Goal: Contribute content: Contribute content

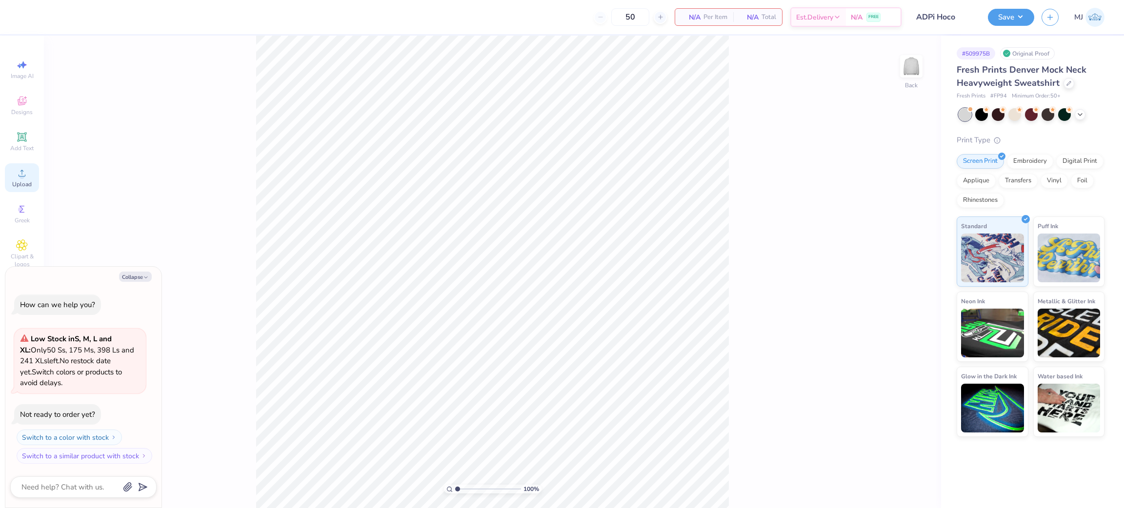
click at [19, 183] on span "Upload" at bounding box center [22, 184] width 20 height 8
click at [24, 179] on icon at bounding box center [22, 173] width 12 height 12
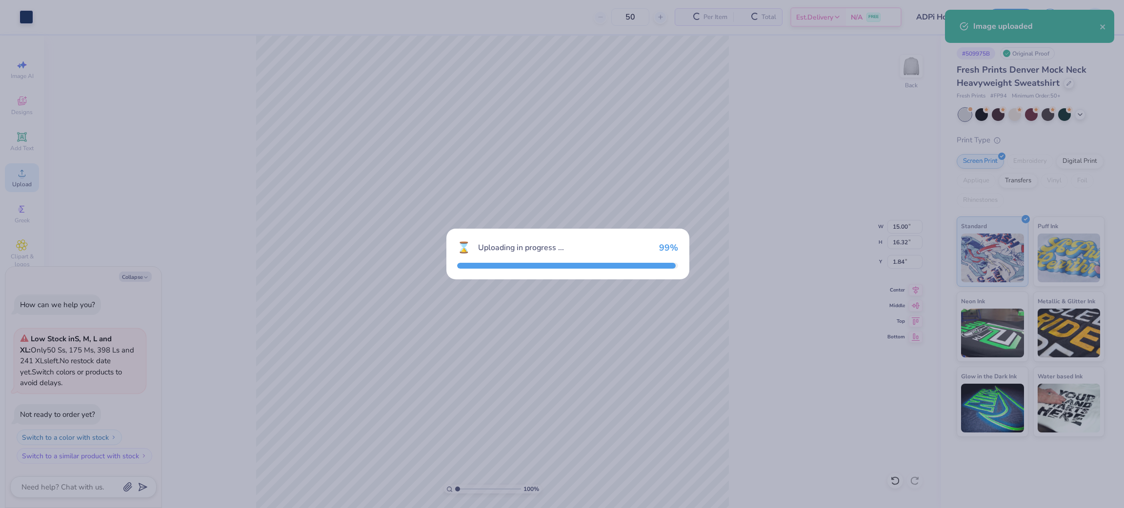
type textarea "x"
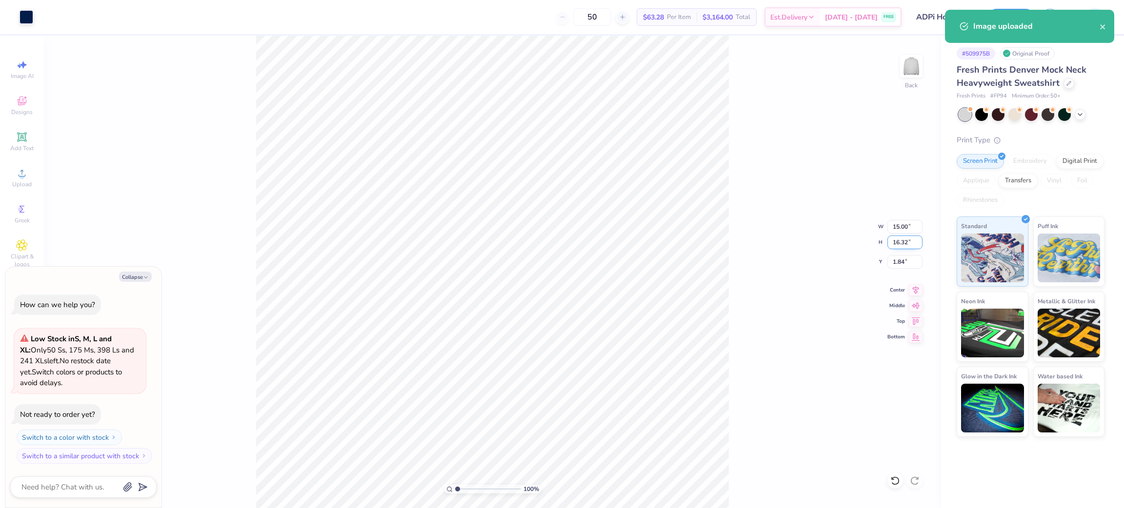
click at [900, 240] on input "16.32" at bounding box center [904, 243] width 35 height 14
click at [898, 228] on input "15.00" at bounding box center [904, 227] width 35 height 14
click at [900, 228] on input "15.00" at bounding box center [904, 227] width 35 height 14
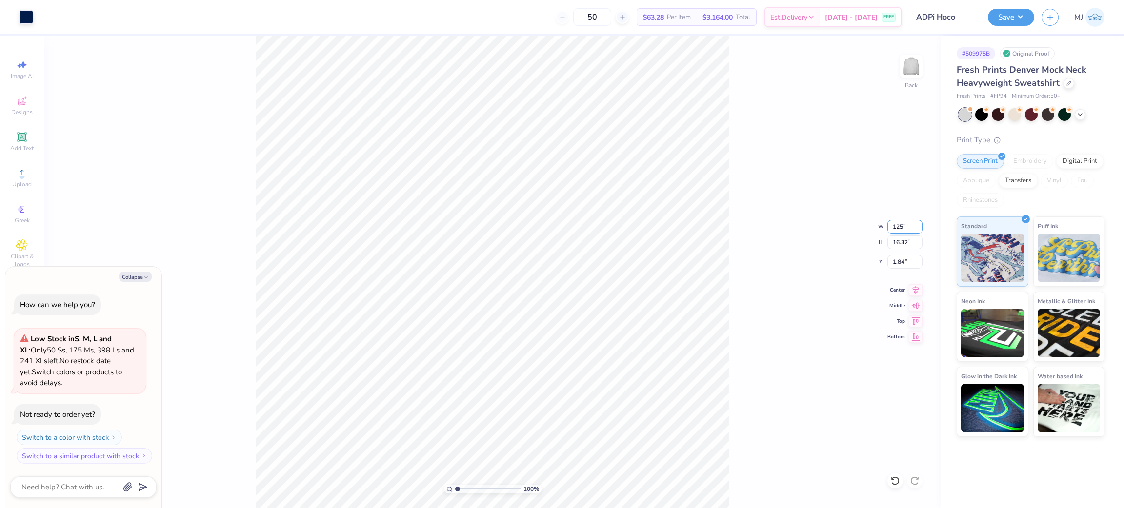
type input "125"
type textarea "x"
click at [895, 228] on input "15.00" at bounding box center [904, 227] width 35 height 14
click at [894, 228] on input "15.00" at bounding box center [904, 227] width 35 height 14
click at [898, 227] on input "15.00" at bounding box center [904, 227] width 35 height 14
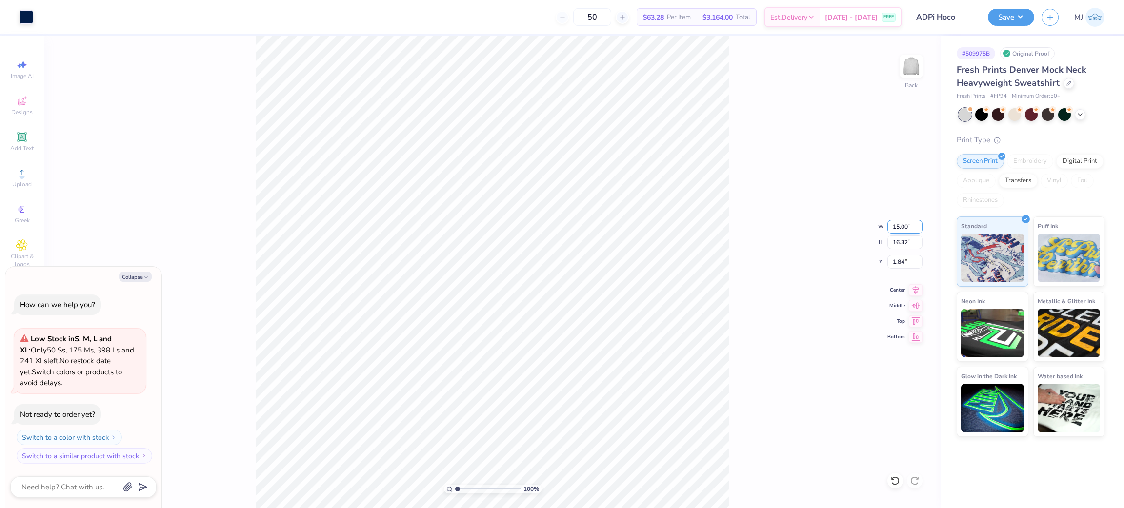
click at [898, 227] on input "15.00" at bounding box center [904, 227] width 35 height 14
type input "12.5"
type textarea "x"
type input "12.50"
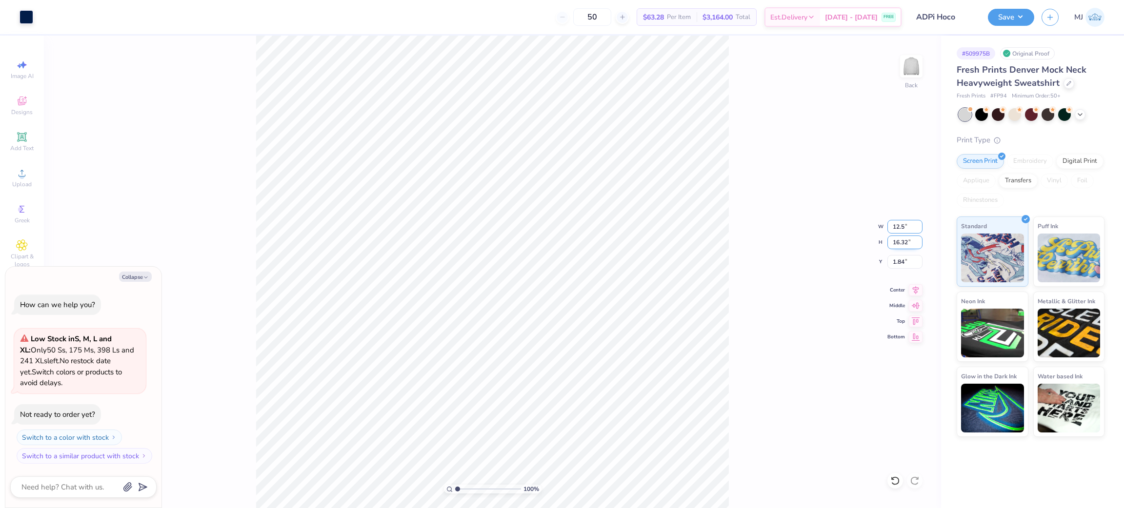
type input "13.60"
click at [897, 263] on input "3.20" at bounding box center [904, 262] width 35 height 14
click at [897, 262] on input "3.20" at bounding box center [904, 262] width 35 height 14
type input "3"
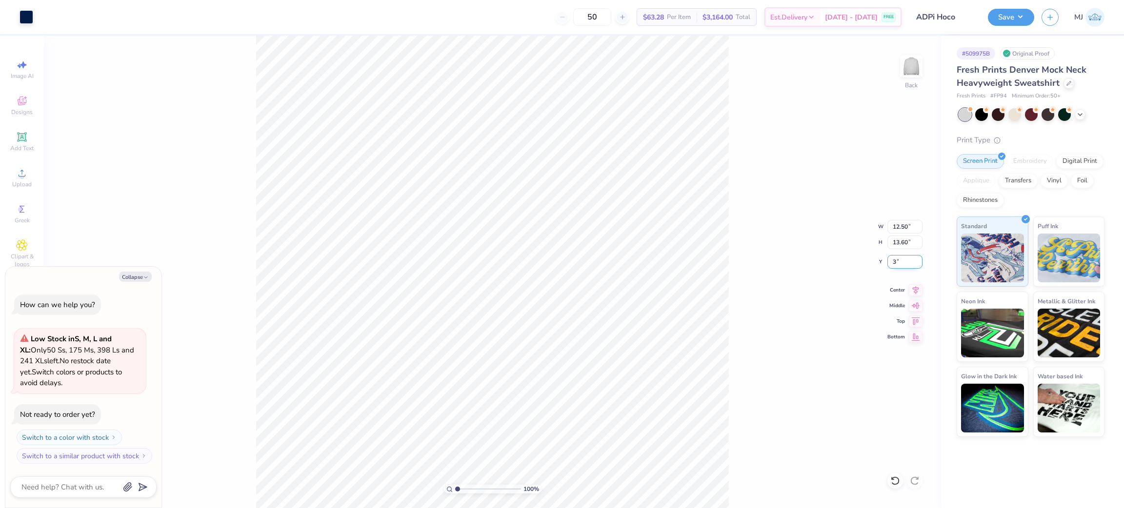
type textarea "x"
type input "3.00"
click at [741, 211] on div "100 % Back W 12.50 12.50 " H 13.60 13.60 " Y 3.00 3.00 " Center Middle Top Bott…" at bounding box center [492, 272] width 897 height 473
click at [1023, 16] on button "Save" at bounding box center [1011, 15] width 46 height 17
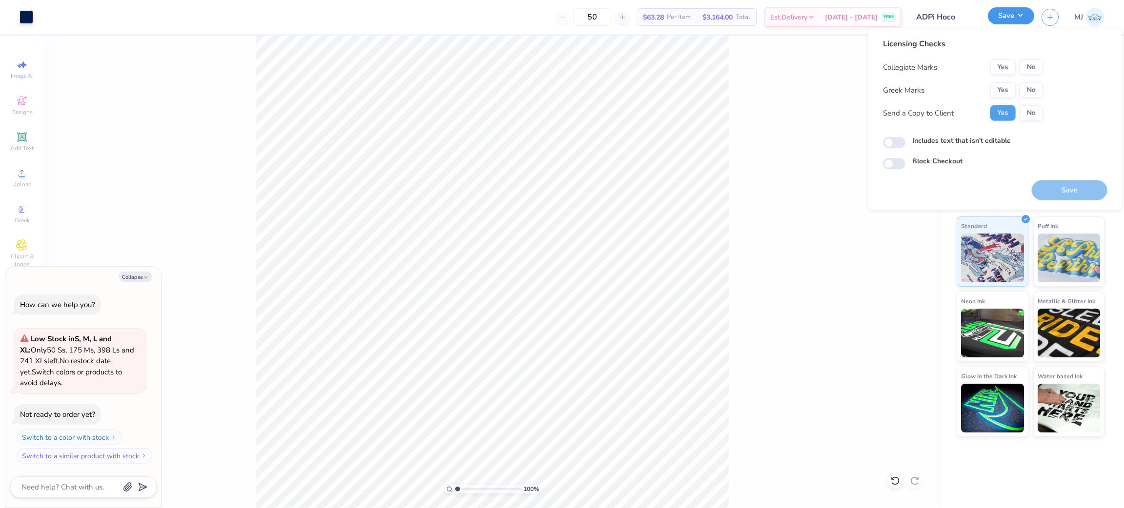
click at [1022, 16] on button "Save" at bounding box center [1011, 15] width 46 height 17
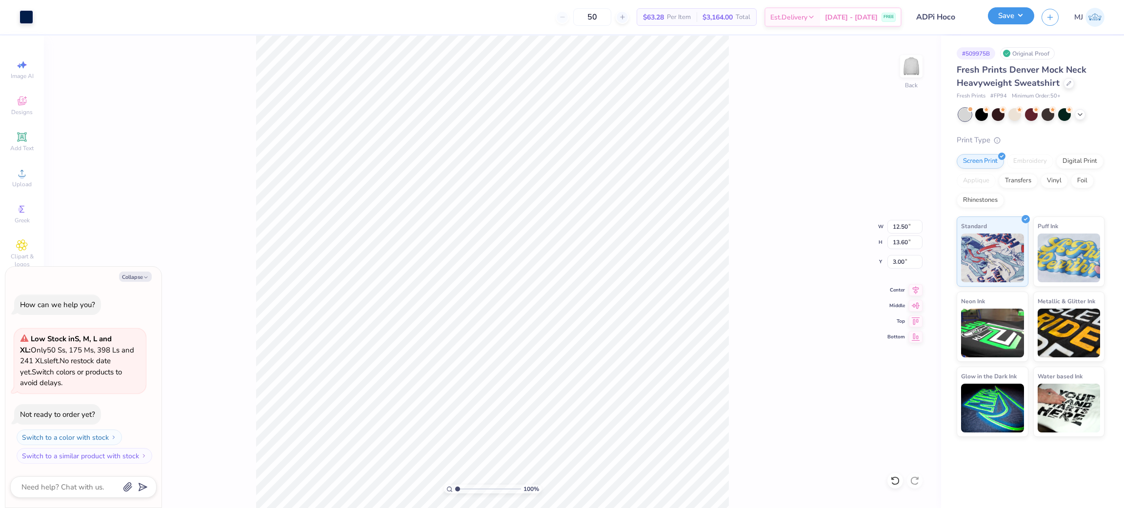
click at [1017, 16] on button "Save" at bounding box center [1011, 15] width 46 height 17
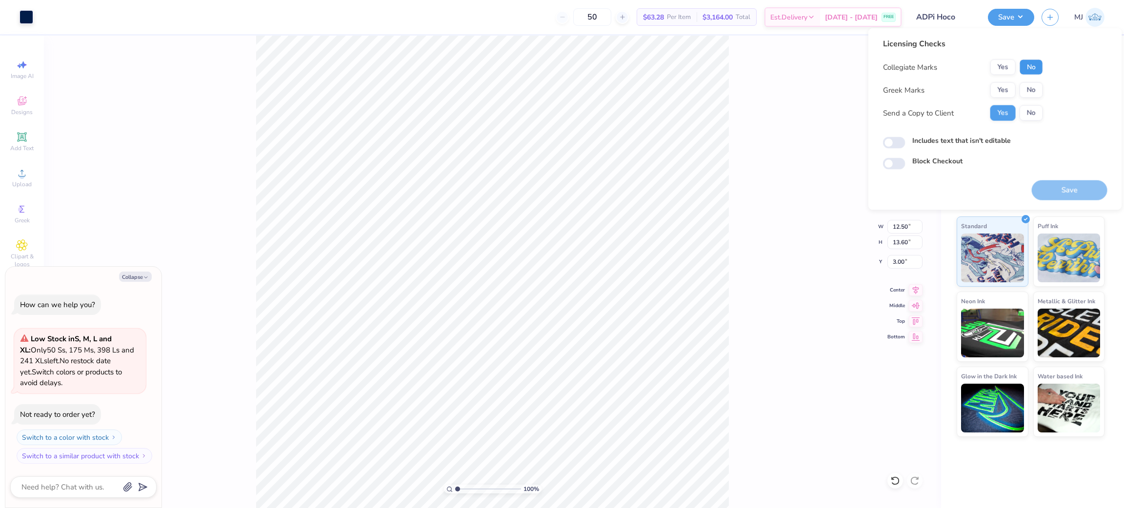
click at [1032, 72] on button "No" at bounding box center [1030, 68] width 23 height 16
click at [1000, 88] on button "Yes" at bounding box center [1002, 90] width 25 height 16
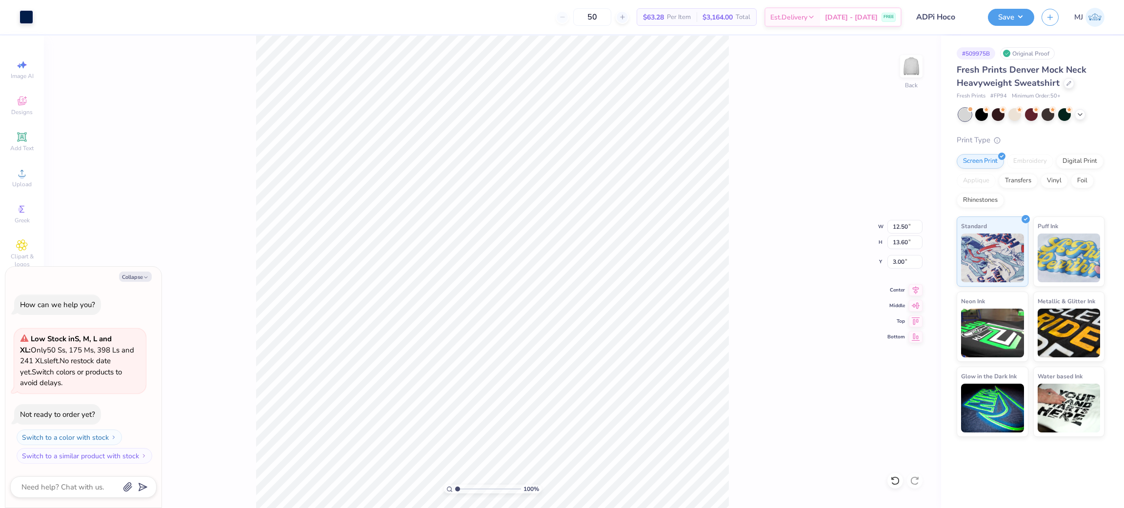
type textarea "x"
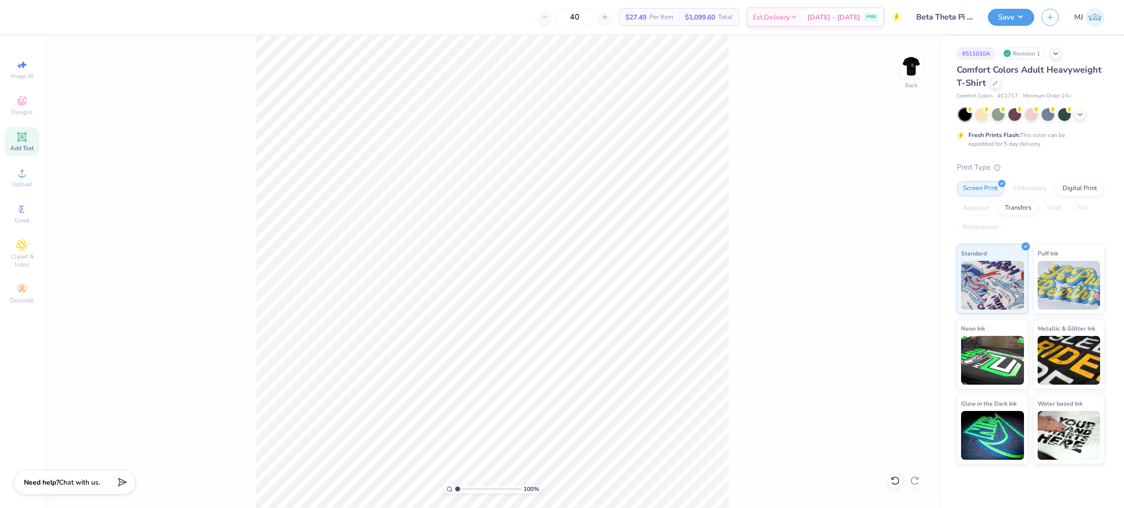
click at [21, 143] on div "Add Text" at bounding box center [22, 141] width 34 height 29
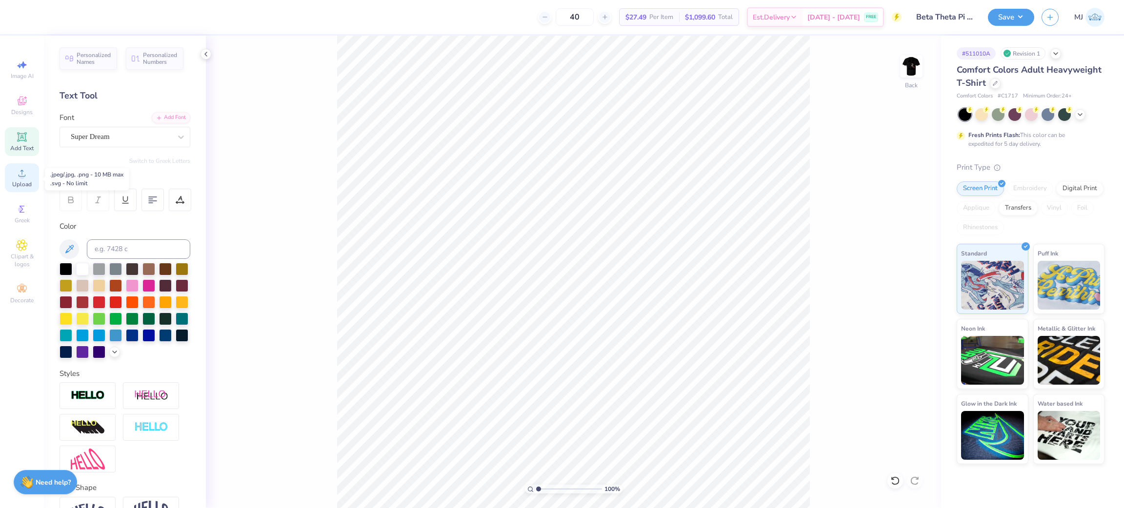
click at [14, 183] on span "Upload" at bounding box center [22, 184] width 20 height 8
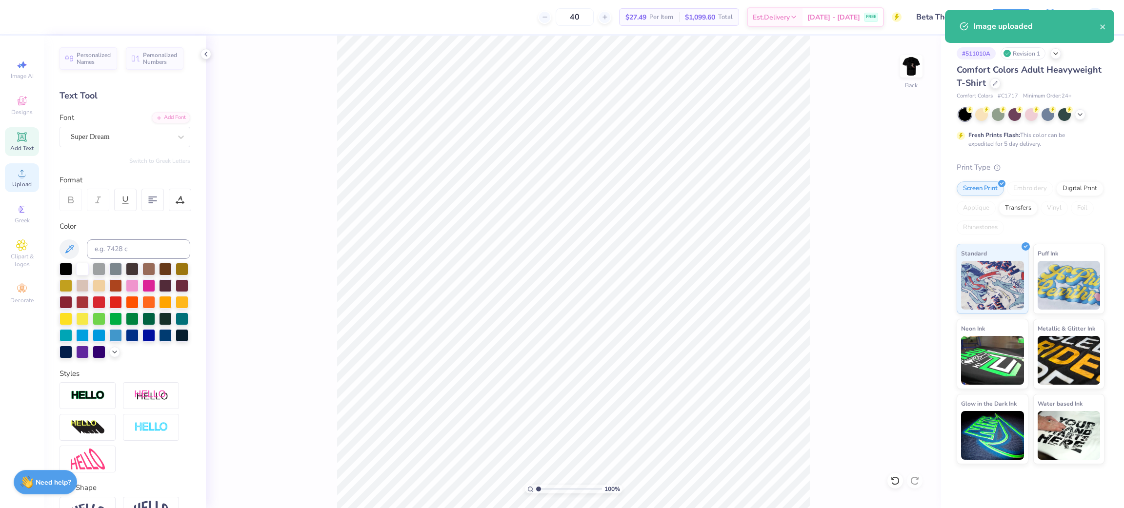
click at [16, 169] on icon at bounding box center [22, 173] width 12 height 12
click at [914, 222] on input "14.17" at bounding box center [904, 227] width 35 height 14
click at [897, 228] on input "14.17" at bounding box center [904, 227] width 35 height 14
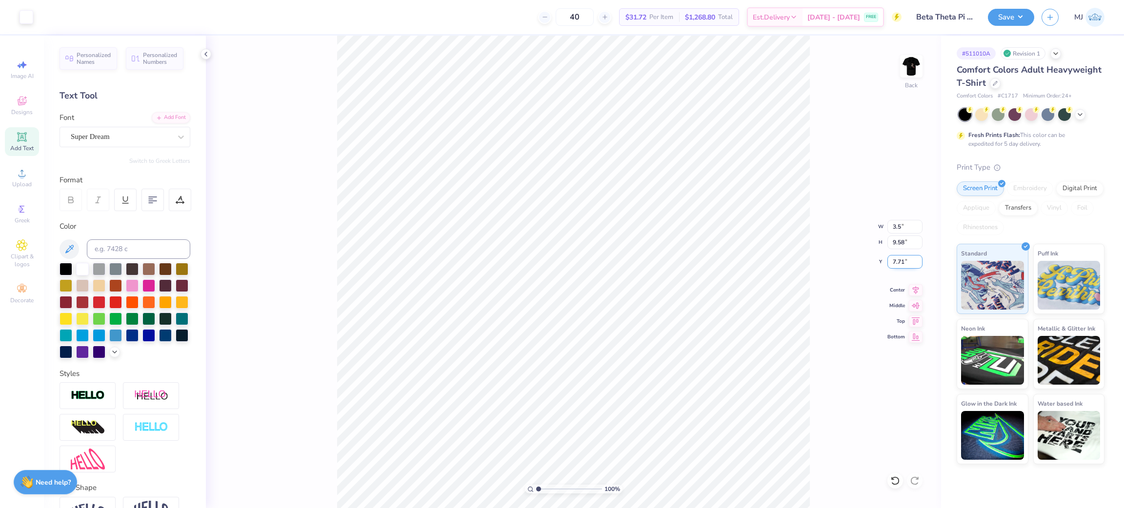
click at [902, 263] on input "7.71" at bounding box center [904, 262] width 35 height 14
type input "3.50"
type input "2.36"
click at [902, 263] on input "11.32" at bounding box center [904, 262] width 35 height 14
click at [903, 263] on input "11.32" at bounding box center [904, 262] width 35 height 14
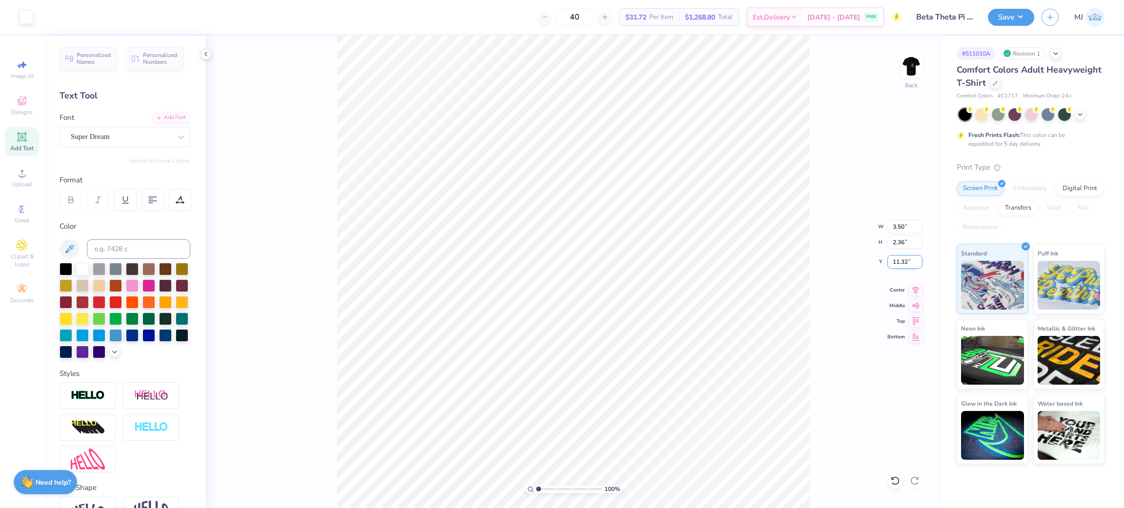
click at [903, 263] on input "11.32" at bounding box center [904, 262] width 35 height 14
type input "3.00"
click at [907, 68] on img at bounding box center [911, 66] width 39 height 39
click at [30, 175] on div "Upload" at bounding box center [22, 177] width 34 height 29
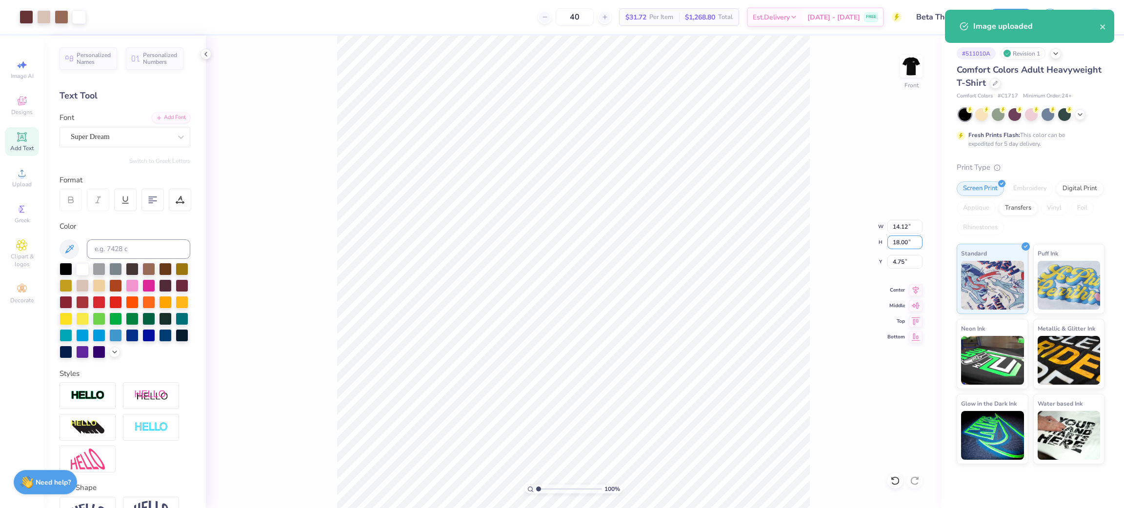
click at [898, 235] on div "100 % Front W 14.12 14.12 " H 18.00 18.00 " Y 4.75 4.75 " Center Middle Top Bot…" at bounding box center [573, 272] width 735 height 473
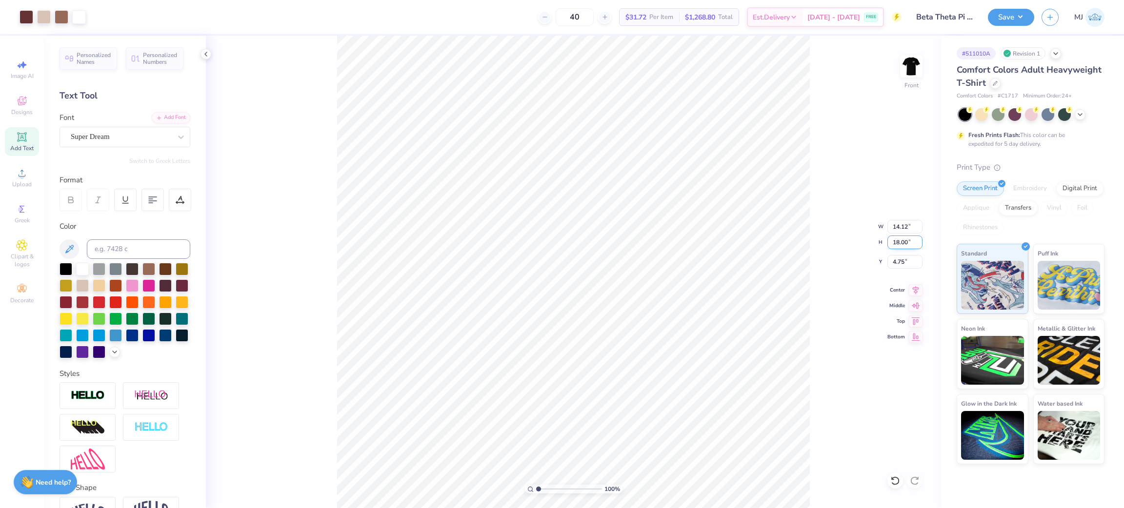
click at [904, 239] on input "18.00" at bounding box center [904, 243] width 35 height 14
type input "15"
type input "11.76"
type input "15.00"
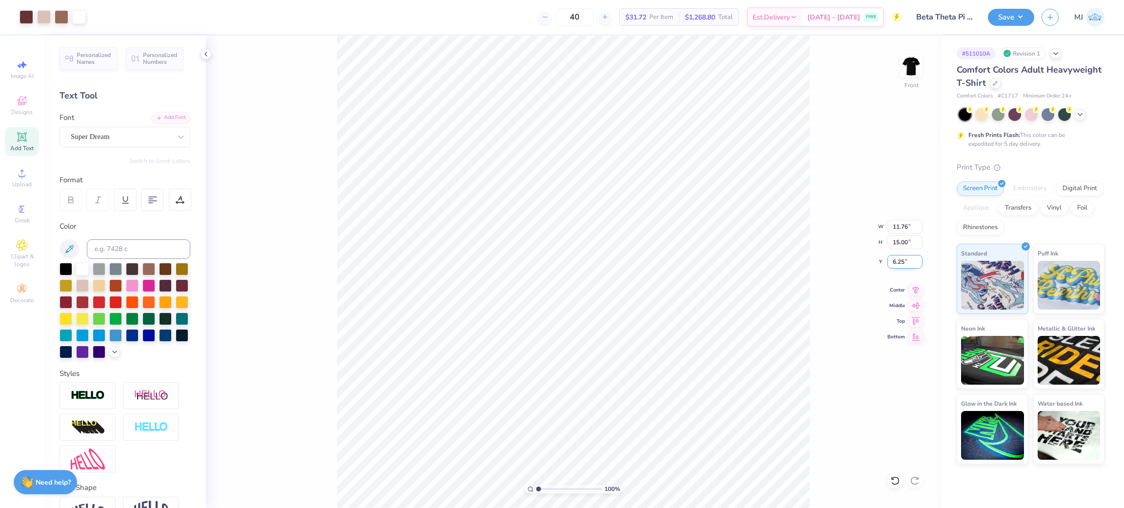
click at [895, 264] on input "6.25" at bounding box center [904, 262] width 35 height 14
click at [896, 264] on input "6.25" at bounding box center [904, 262] width 35 height 14
type input "3.00"
click at [905, 70] on img at bounding box center [911, 66] width 39 height 39
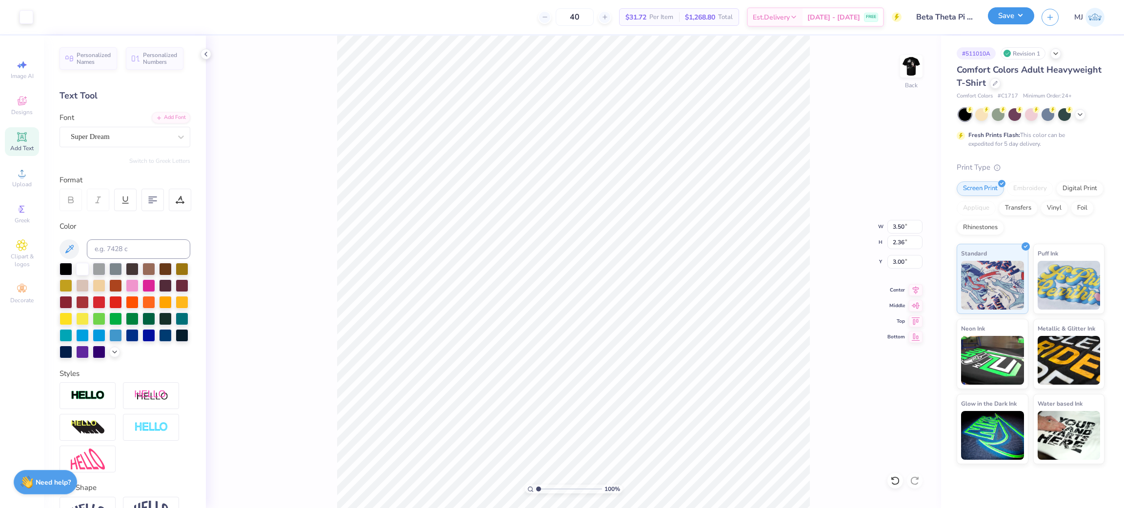
click at [1023, 16] on button "Save" at bounding box center [1011, 15] width 46 height 17
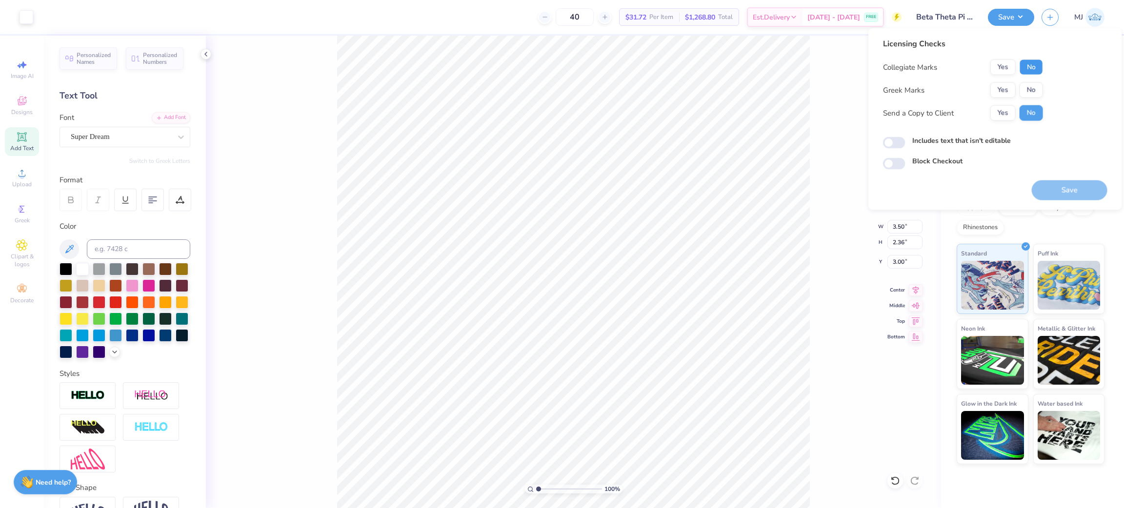
click at [1031, 67] on button "No" at bounding box center [1030, 68] width 23 height 16
click at [1007, 83] on button "Yes" at bounding box center [1002, 90] width 25 height 16
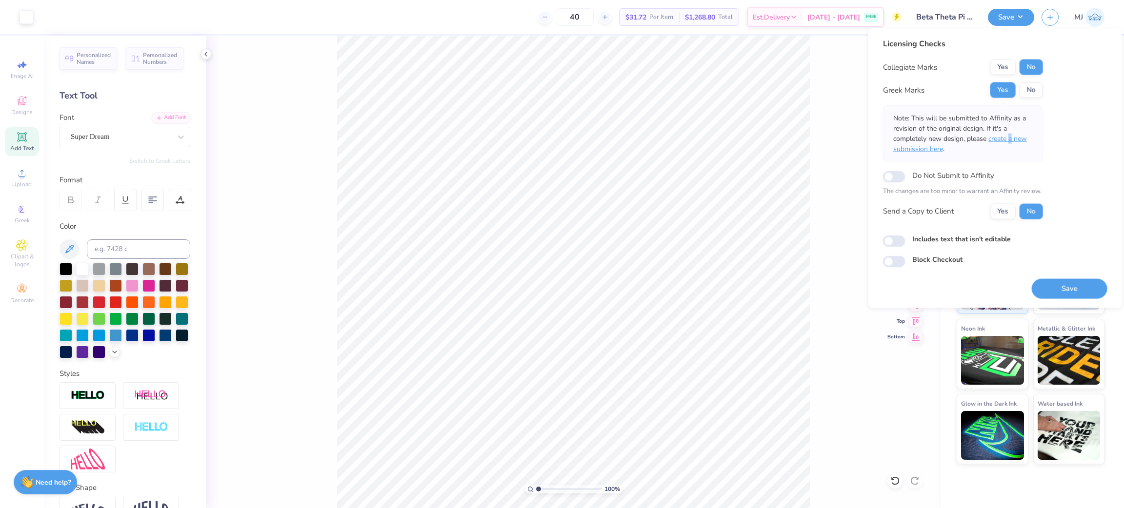
click at [1011, 138] on span "create a new submission here" at bounding box center [960, 144] width 134 height 20
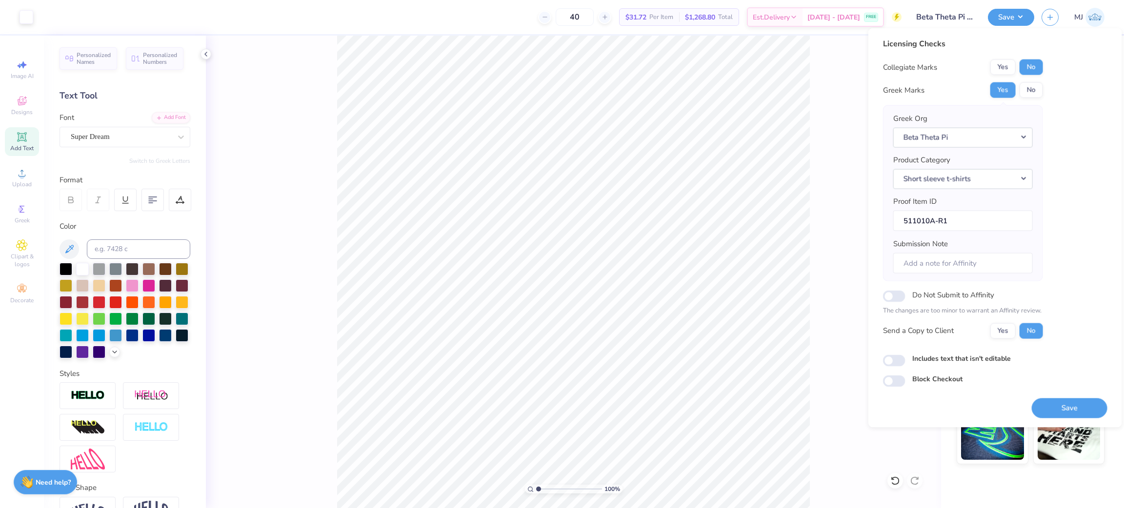
click at [842, 337] on div "100 % Back W 3.50 3.50 " H 2.36 2.36 " Y 3.00 3.00 " Center Middle Top Bottom" at bounding box center [573, 272] width 735 height 473
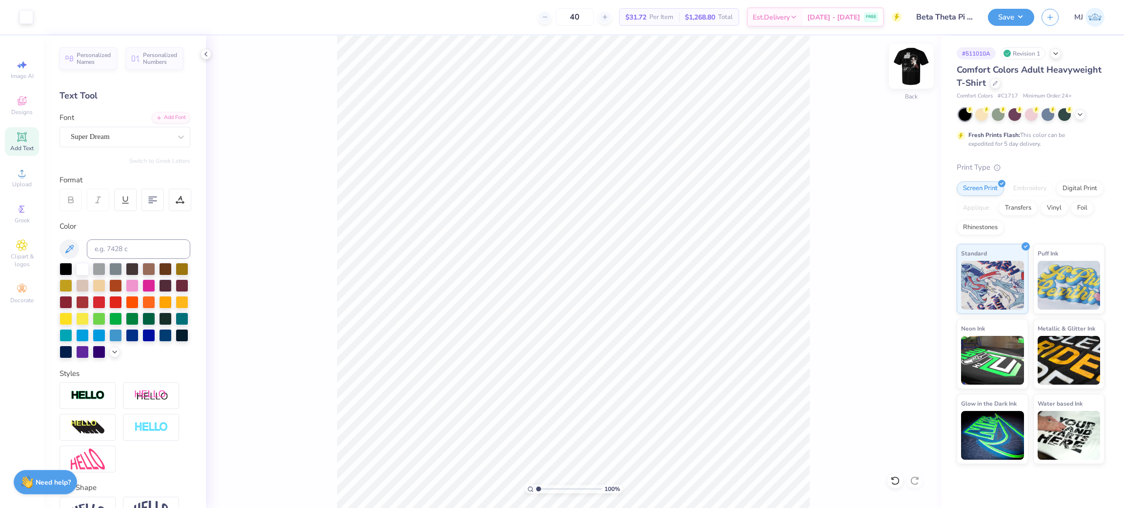
click at [904, 66] on img at bounding box center [911, 66] width 39 height 39
click at [1011, 19] on button "Save" at bounding box center [1011, 15] width 46 height 17
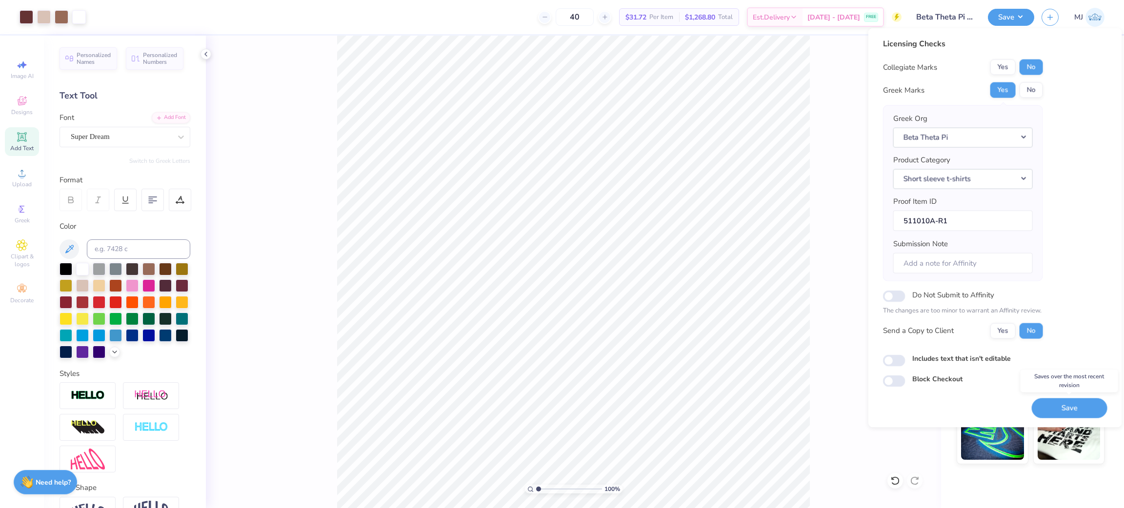
click at [1052, 405] on button "Save" at bounding box center [1070, 408] width 76 height 20
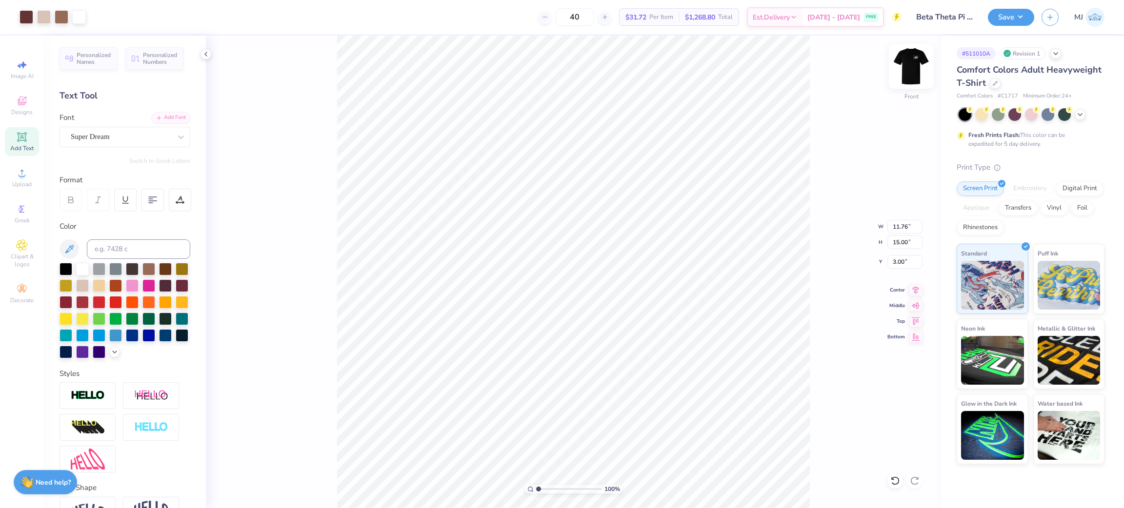
click at [912, 73] on img at bounding box center [911, 66] width 39 height 39
click at [288, 166] on div "100 % Back" at bounding box center [573, 272] width 735 height 473
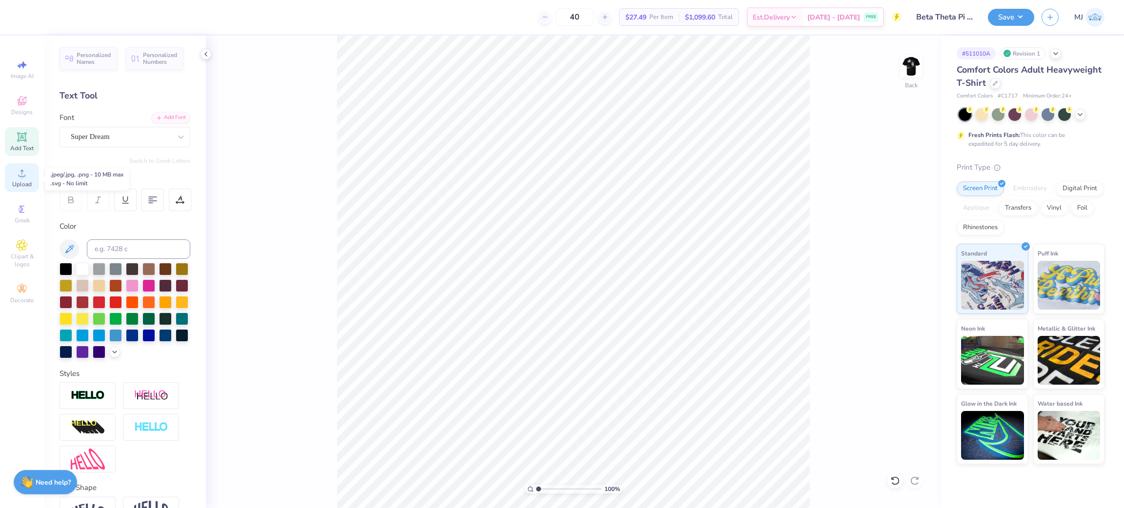
click at [15, 182] on span "Upload" at bounding box center [22, 184] width 20 height 8
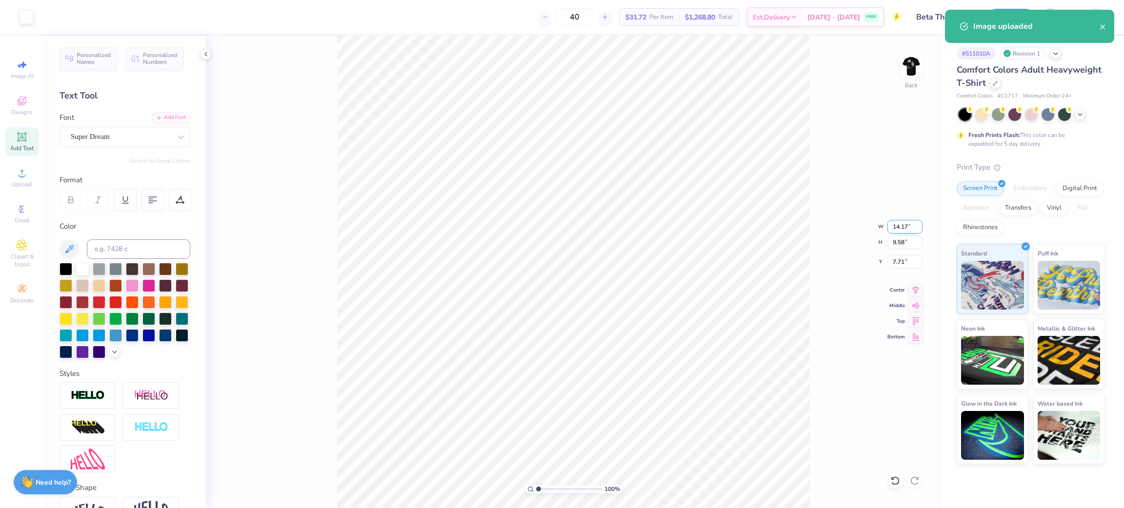
click at [896, 231] on input "14.17" at bounding box center [904, 227] width 35 height 14
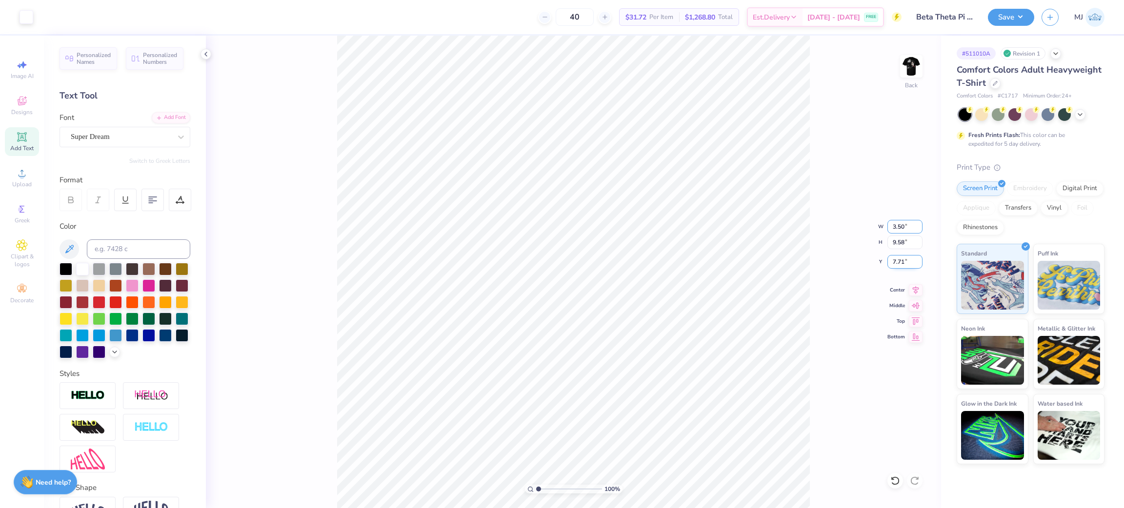
type input "3.50"
click at [895, 263] on input "7.71" at bounding box center [904, 262] width 35 height 14
type input "2.36"
click at [895, 263] on input "11.32" at bounding box center [904, 262] width 35 height 14
click at [896, 261] on input "11.32" at bounding box center [904, 262] width 35 height 14
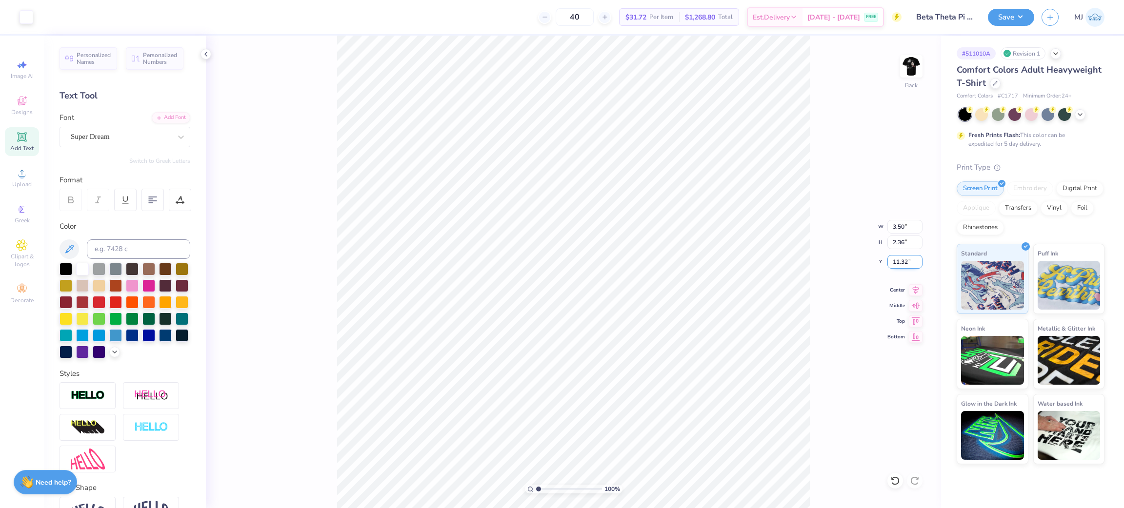
click at [897, 261] on input "11.32" at bounding box center [904, 262] width 35 height 14
type input "3.00"
click at [912, 57] on img at bounding box center [911, 66] width 39 height 39
drag, startPoint x: 1011, startPoint y: 15, endPoint x: 1009, endPoint y: 21, distance: 7.3
click at [1012, 15] on button "Save" at bounding box center [1011, 15] width 46 height 17
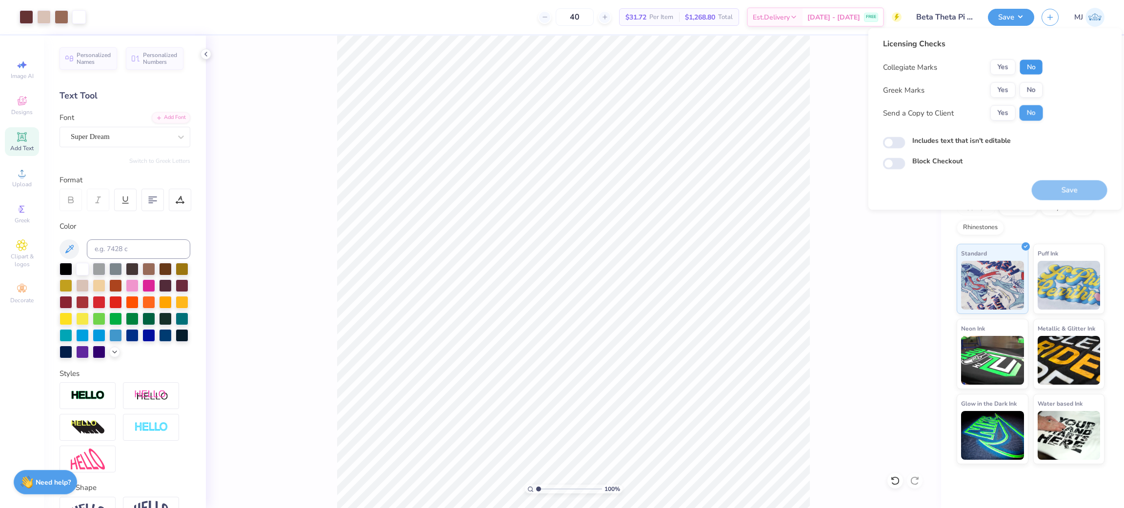
drag, startPoint x: 1034, startPoint y: 71, endPoint x: 1023, endPoint y: 81, distance: 14.5
click at [1034, 72] on button "No" at bounding box center [1030, 68] width 23 height 16
click at [1001, 93] on button "Yes" at bounding box center [1002, 90] width 25 height 16
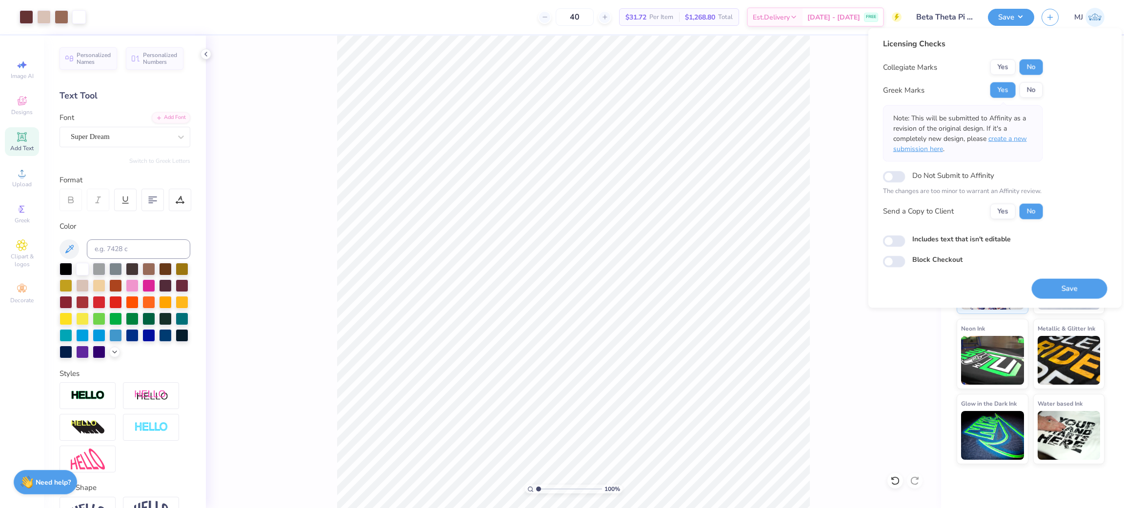
click at [1022, 140] on span "create a new submission here" at bounding box center [960, 144] width 134 height 20
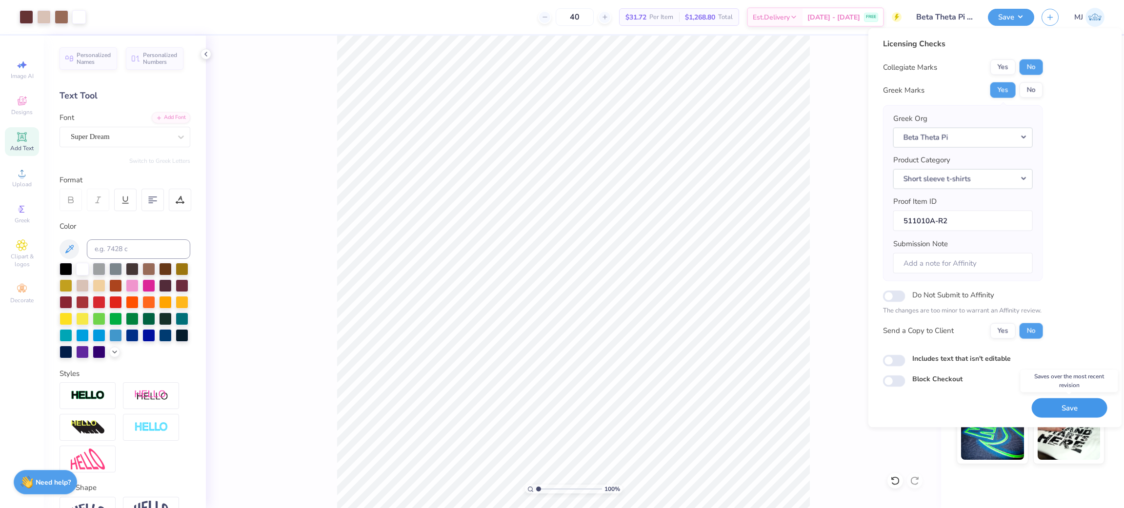
click at [1071, 412] on button "Save" at bounding box center [1070, 408] width 76 height 20
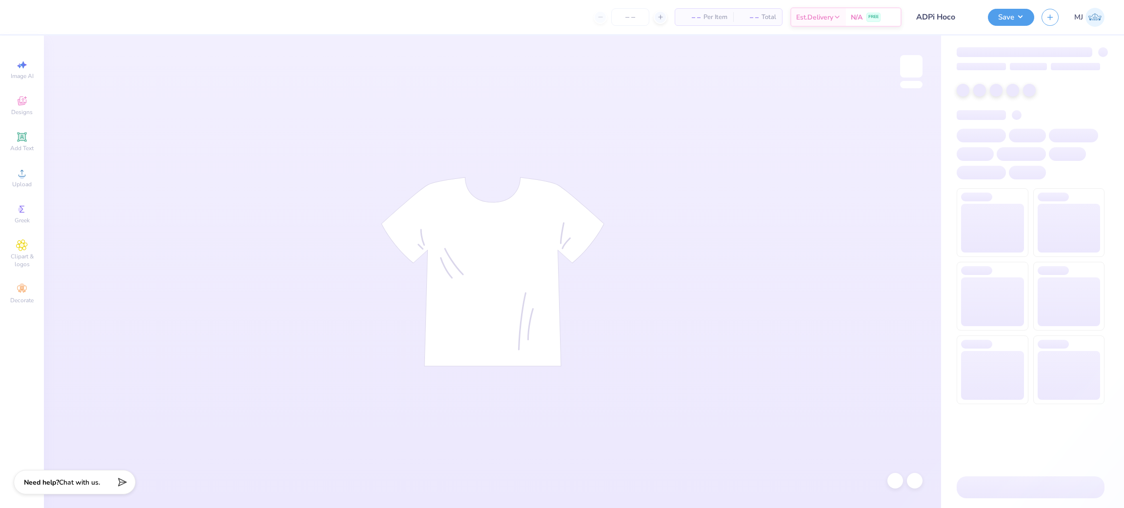
type input "50"
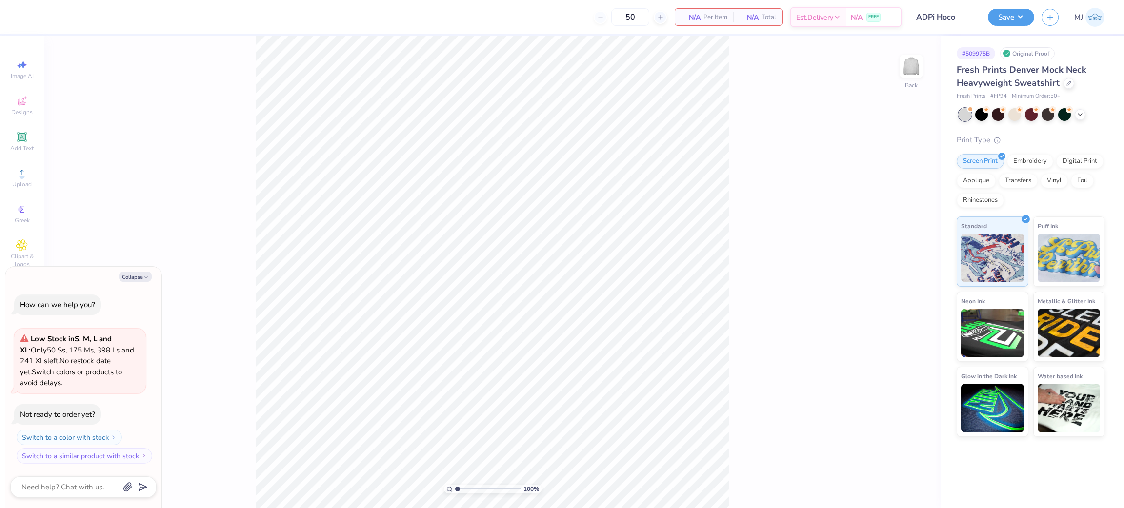
type textarea "x"
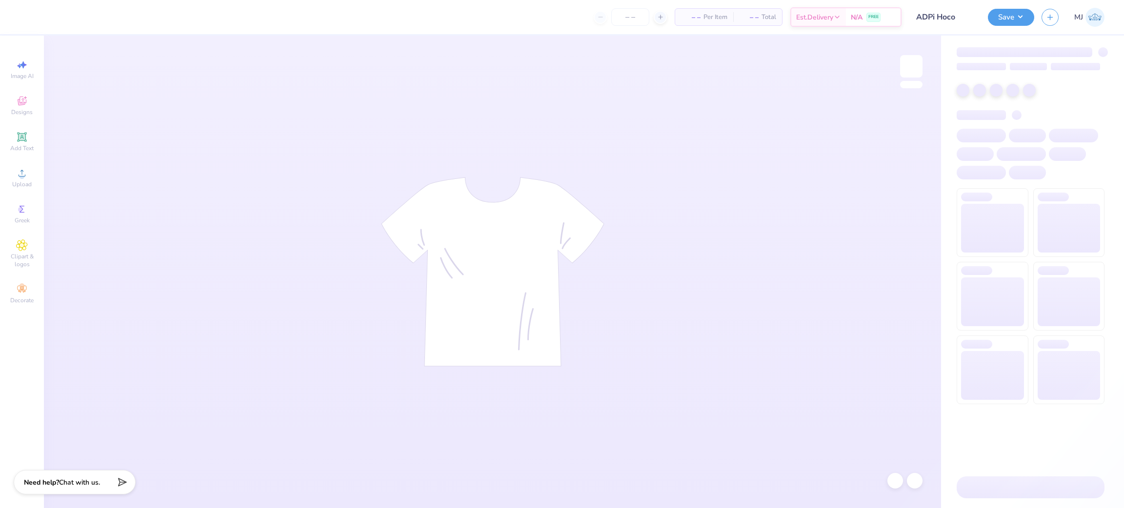
type input "50"
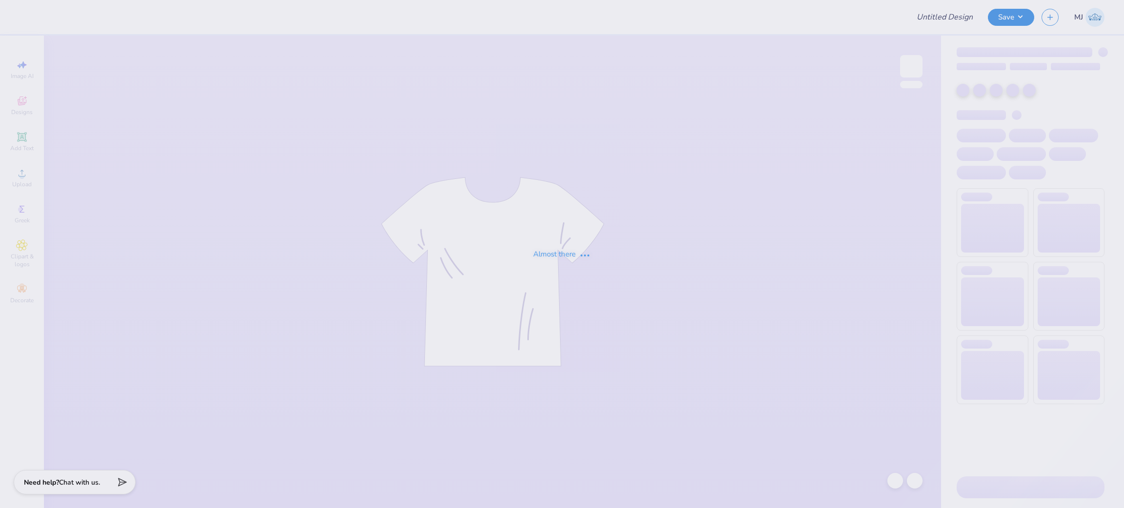
type input "ADPi Hoco"
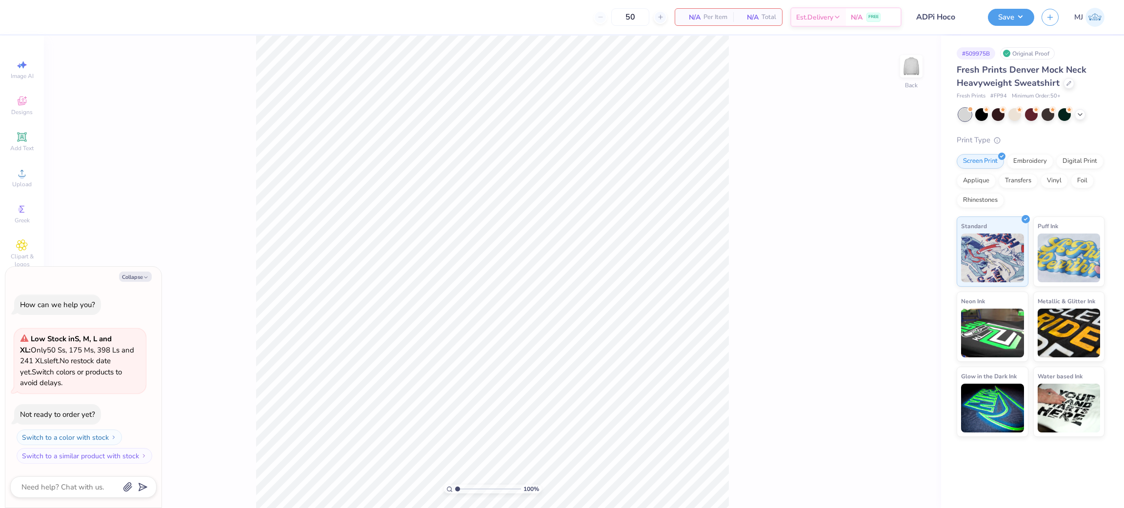
type textarea "x"
